Goal: Task Accomplishment & Management: Use online tool/utility

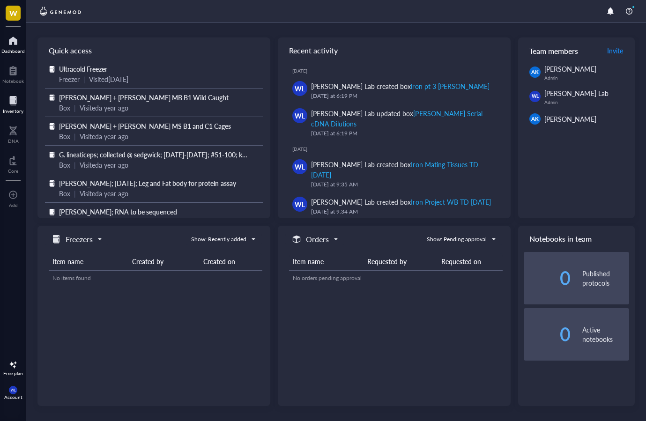
click at [11, 98] on div at bounding box center [13, 100] width 21 height 15
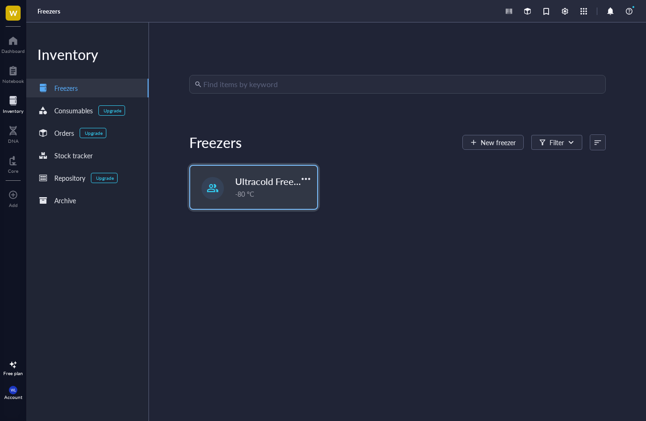
click at [314, 185] on div "Ultracold Freezer Fall 2025 -80 °C" at bounding box center [253, 187] width 127 height 43
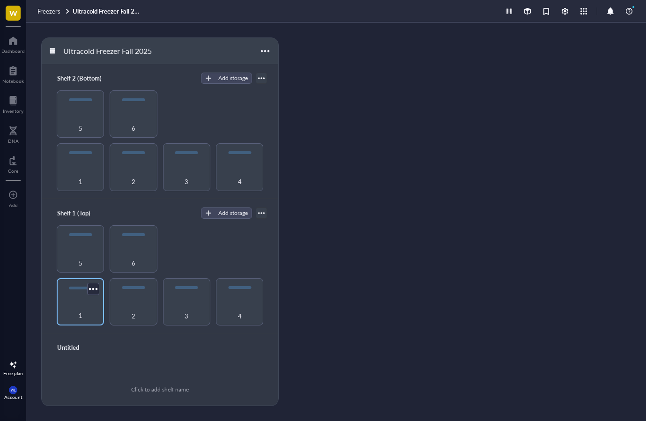
click at [66, 301] on div "1" at bounding box center [80, 310] width 38 height 21
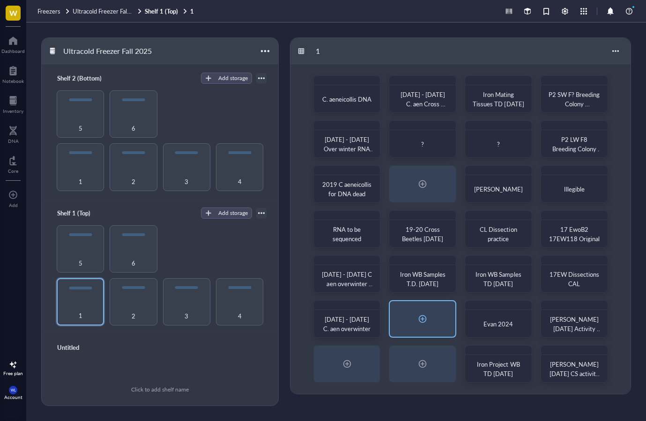
click at [412, 318] on div at bounding box center [423, 319] width 66 height 36
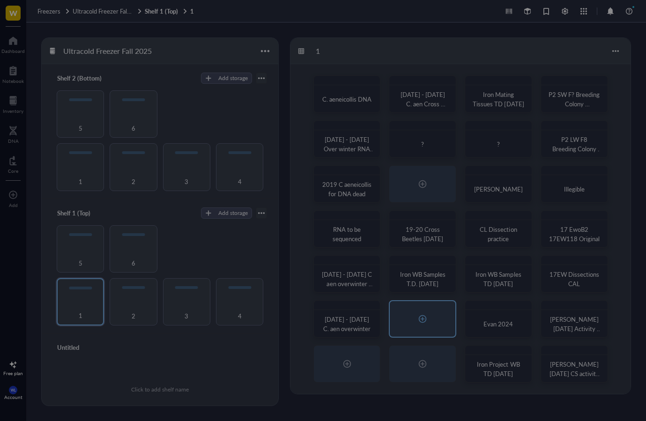
radio input "false"
radio input "true"
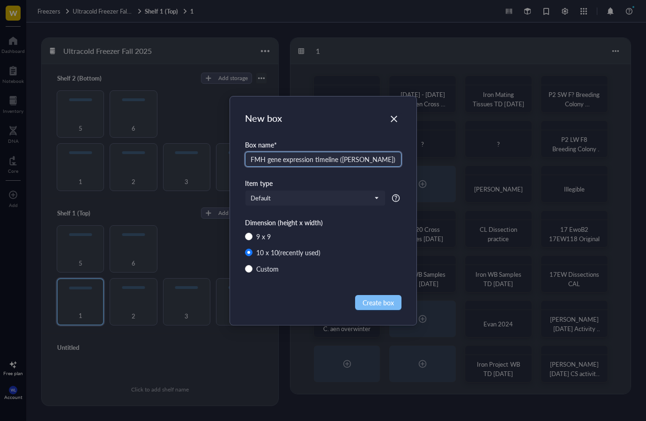
type input "FMH gene expression timeline ([PERSON_NAME])"
click at [379, 300] on span "Create box" at bounding box center [378, 303] width 31 height 10
